Goal: Task Accomplishment & Management: Use online tool/utility

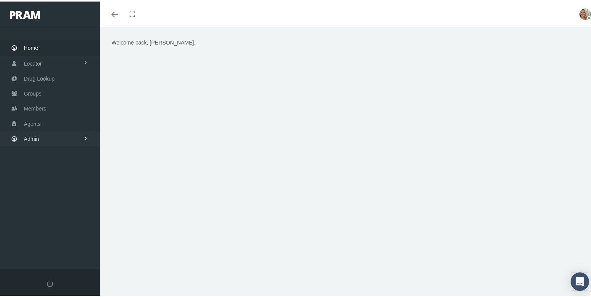
click at [33, 137] on span "Admin" at bounding box center [31, 137] width 15 height 15
click at [57, 196] on span "Group Billing" at bounding box center [47, 197] width 31 height 13
click at [57, 248] on link "Payments" at bounding box center [50, 252] width 100 height 13
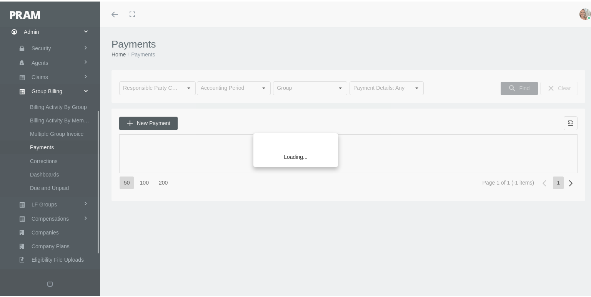
scroll to position [166, 0]
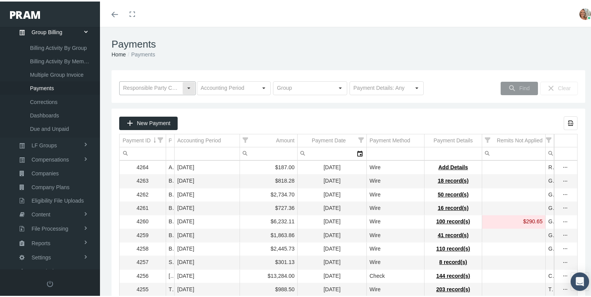
click at [134, 89] on input "text" at bounding box center [151, 86] width 63 height 13
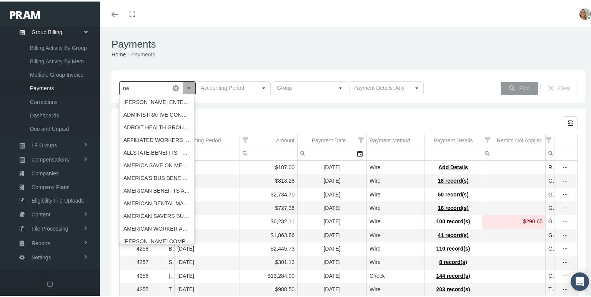
type input "n"
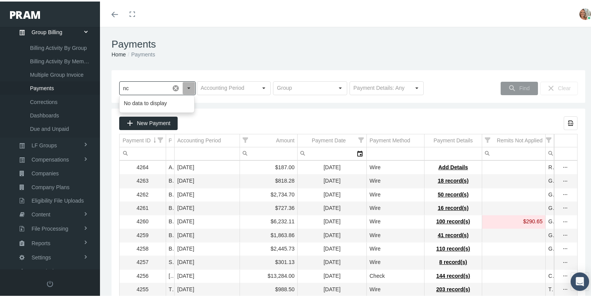
type input "n"
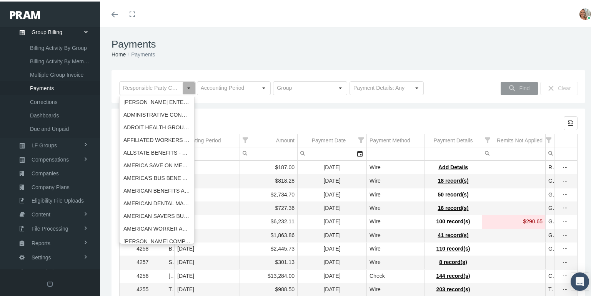
click at [554, 53] on ol "Home Payments" at bounding box center [347, 53] width 473 height 8
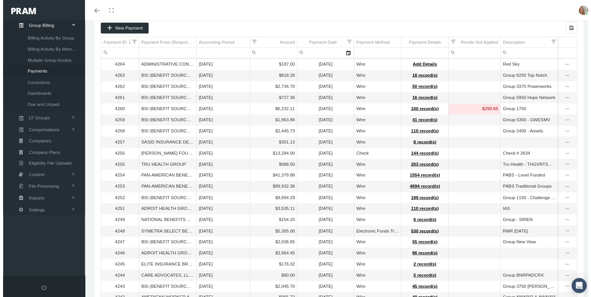
scroll to position [97, 0]
